Goal: Task Accomplishment & Management: Use online tool/utility

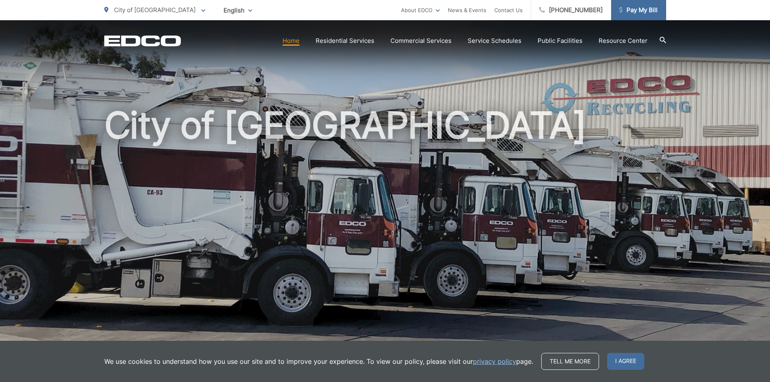
click at [649, 7] on span "Pay My Bill" at bounding box center [638, 10] width 38 height 10
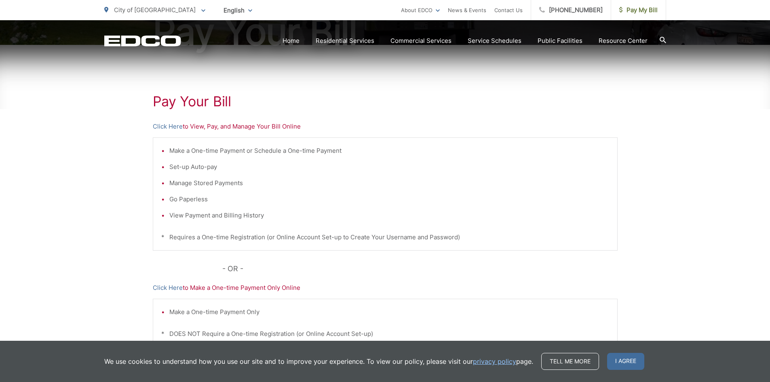
scroll to position [121, 0]
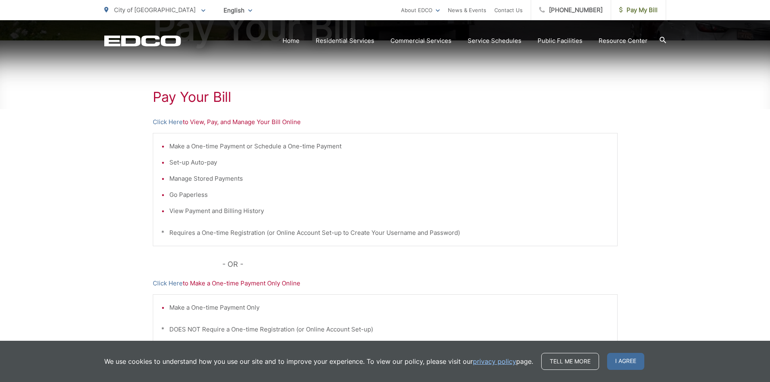
click at [254, 121] on p "Click Here to View, Pay, and Manage Your Bill Online" at bounding box center [385, 122] width 465 height 10
click at [160, 117] on link "Click Here" at bounding box center [168, 122] width 30 height 10
